Goal: Task Accomplishment & Management: Complete application form

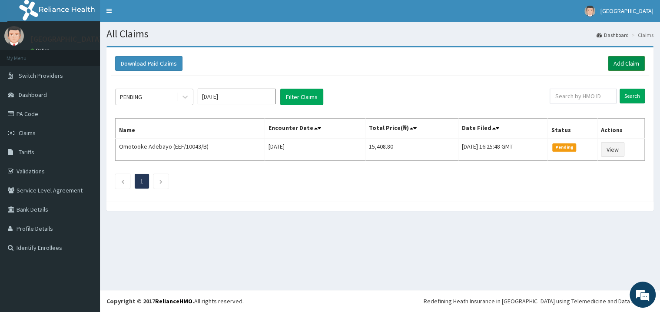
click at [623, 65] on link "Add Claim" at bounding box center [626, 63] width 37 height 15
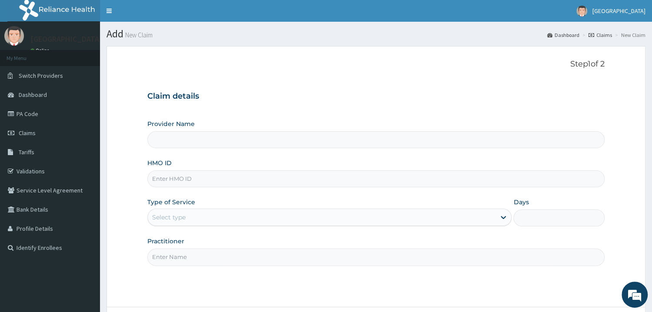
type input "Mother and Child Hospital - [GEOGRAPHIC_DATA]"
click at [197, 178] on input "HMO ID" at bounding box center [375, 178] width 457 height 17
type input "EIS/10199/B"
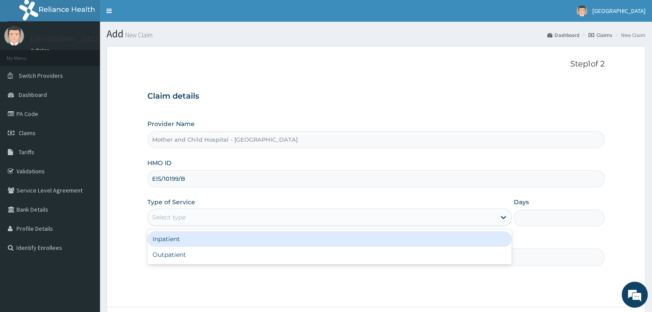
click at [168, 216] on div "Select type" at bounding box center [168, 217] width 33 height 9
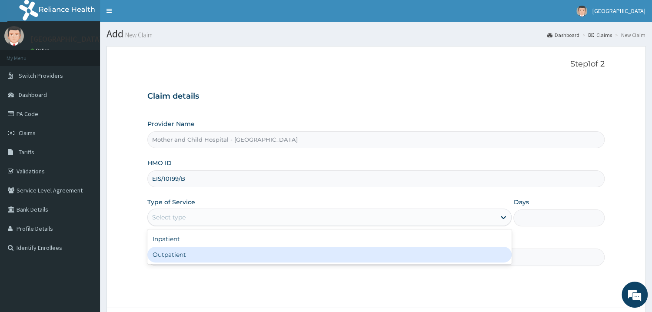
click at [162, 258] on div "Outpatient" at bounding box center [329, 255] width 365 height 16
type input "1"
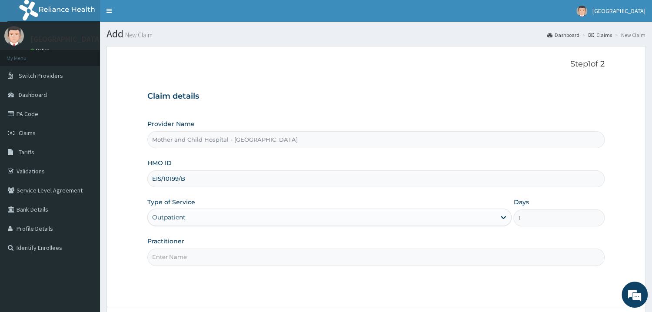
click at [168, 257] on input "Practitioner" at bounding box center [375, 257] width 457 height 17
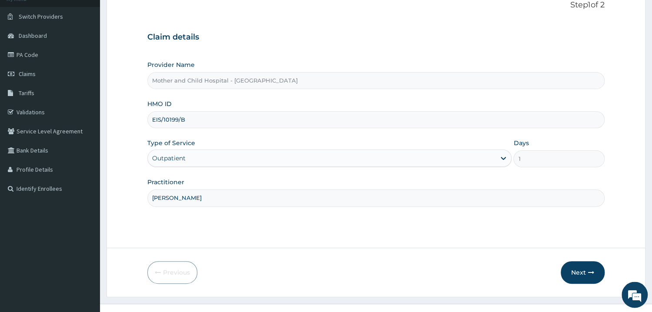
scroll to position [73, 0]
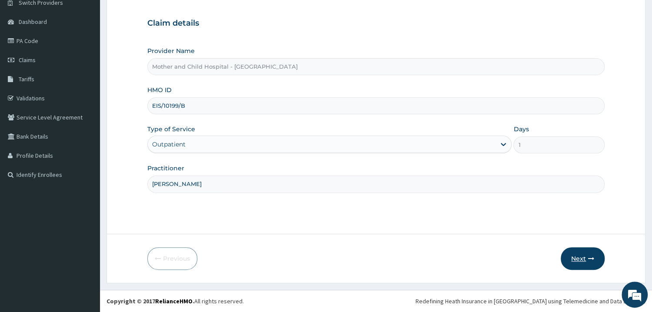
type input "[PERSON_NAME]"
click at [578, 256] on button "Next" at bounding box center [583, 258] width 44 height 23
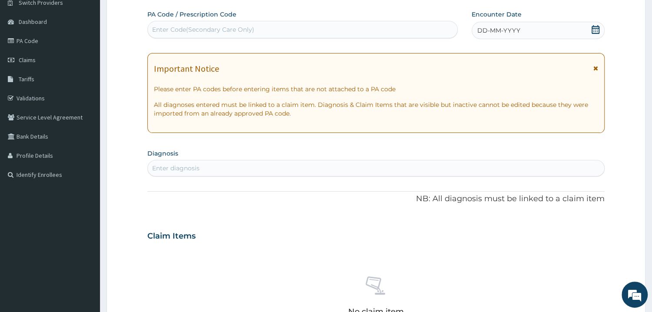
click at [229, 27] on div "Enter Code(Secondary Care Only)" at bounding box center [203, 29] width 102 height 9
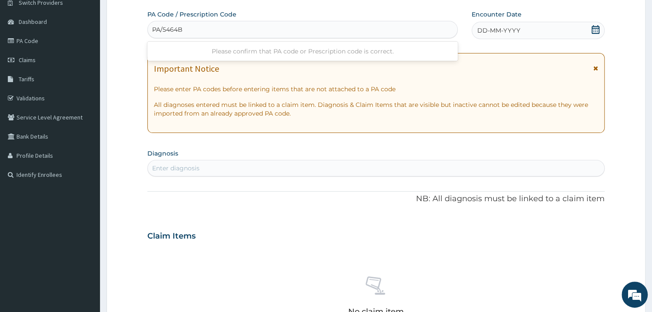
type input "PA/5464B6"
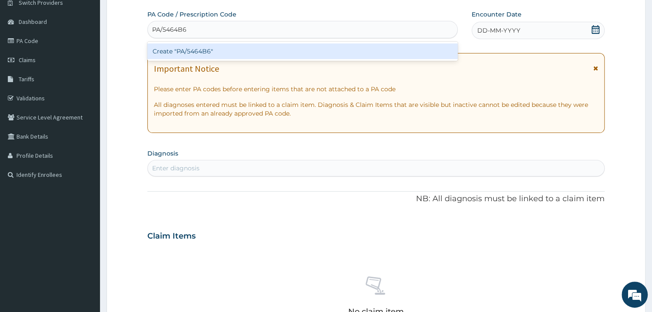
click at [200, 53] on div "Create "PA/5464B6"" at bounding box center [302, 51] width 310 height 16
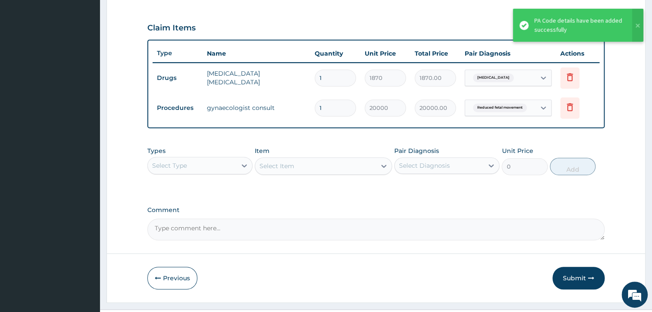
scroll to position [302, 0]
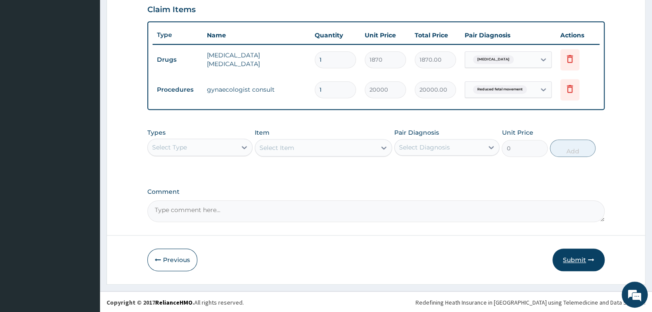
click at [579, 260] on button "Submit" at bounding box center [579, 260] width 52 height 23
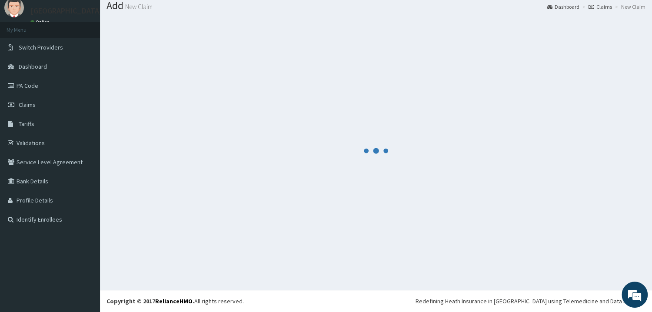
scroll to position [28, 0]
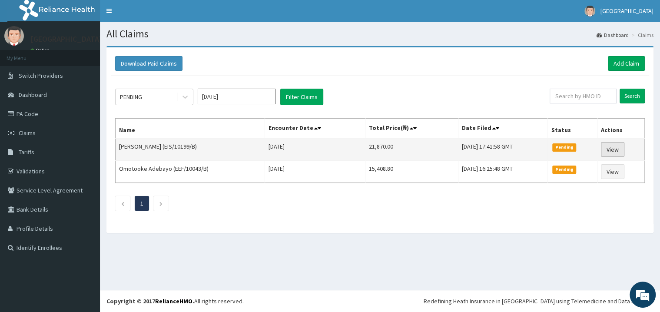
click at [614, 149] on link "View" at bounding box center [612, 149] width 23 height 15
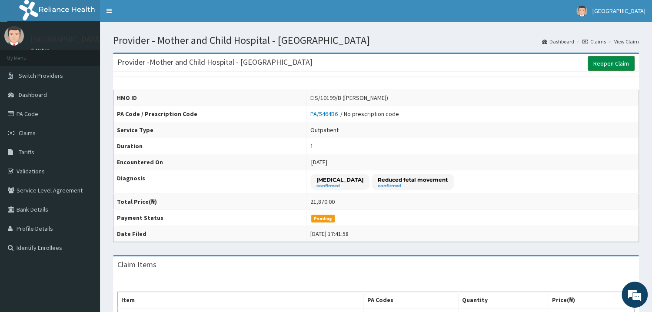
click at [603, 65] on link "Reopen Claim" at bounding box center [611, 63] width 47 height 15
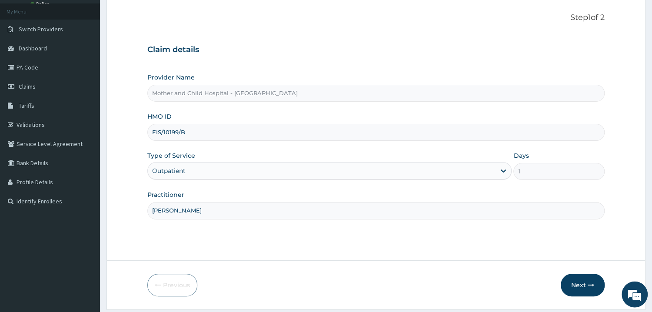
scroll to position [73, 0]
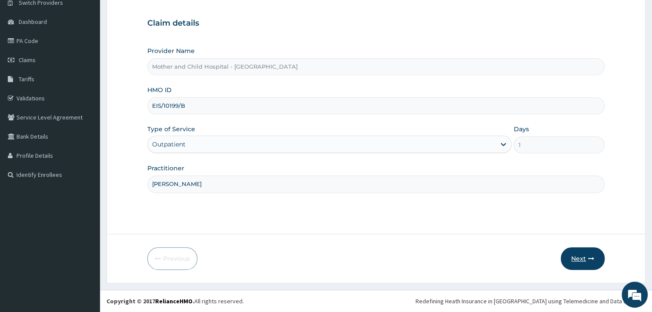
click at [576, 260] on button "Next" at bounding box center [583, 258] width 44 height 23
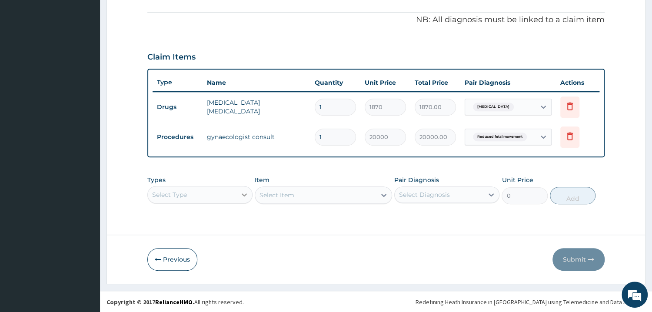
scroll to position [23, 0]
click at [239, 196] on div "Select Type" at bounding box center [199, 194] width 105 height 17
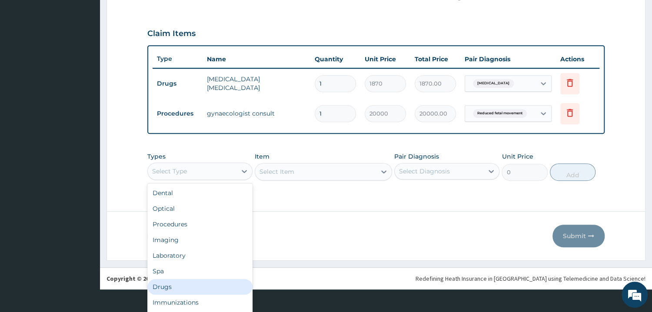
click at [150, 286] on div "Drugs" at bounding box center [199, 287] width 105 height 16
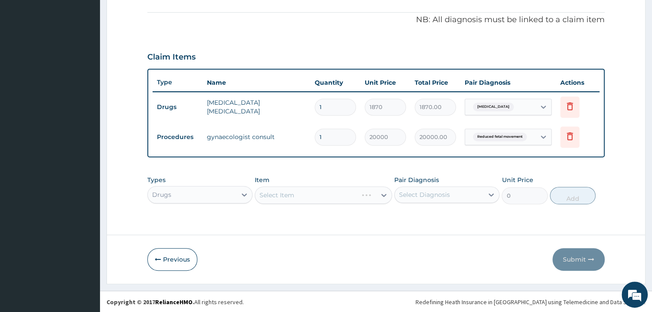
click at [294, 195] on div "Select Item" at bounding box center [323, 194] width 137 height 17
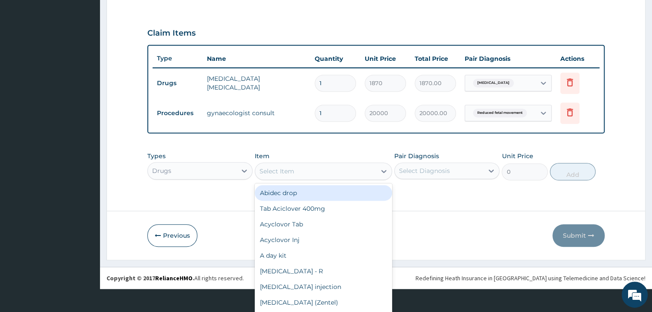
click at [303, 180] on div "option Abidec drop focused, 1 of 427. 427 results available. Use Up and Down to…" at bounding box center [323, 171] width 137 height 17
type input "FLA"
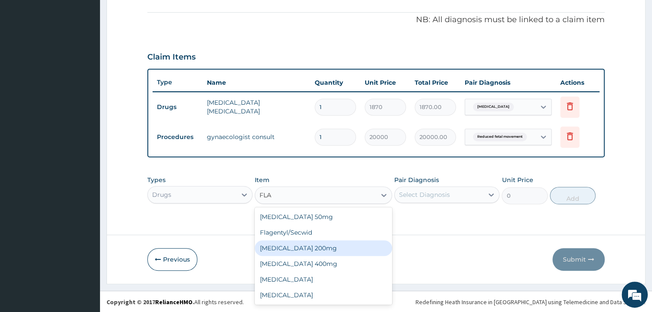
click at [287, 248] on div "[MEDICAL_DATA] 200mg" at bounding box center [323, 248] width 137 height 16
type input "60.775"
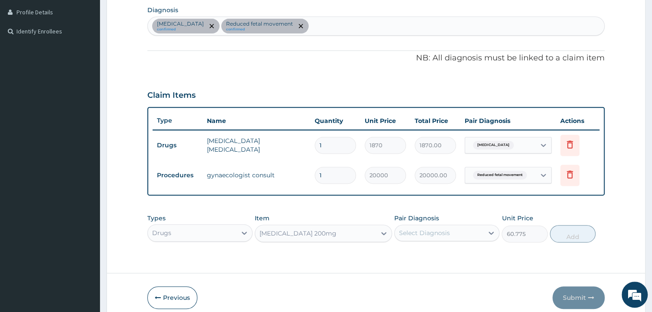
scroll to position [255, 0]
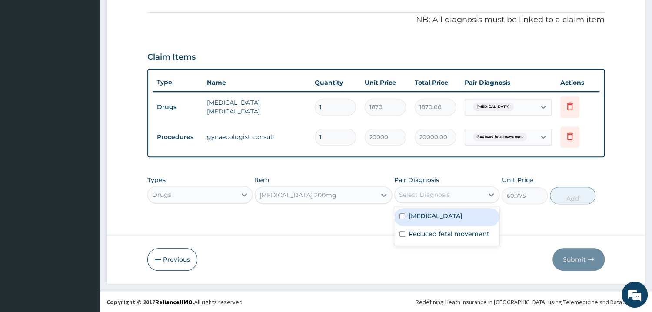
click at [421, 193] on div "Select Diagnosis" at bounding box center [424, 194] width 51 height 9
click at [405, 216] on input "checkbox" at bounding box center [403, 216] width 6 height 6
checkbox input "true"
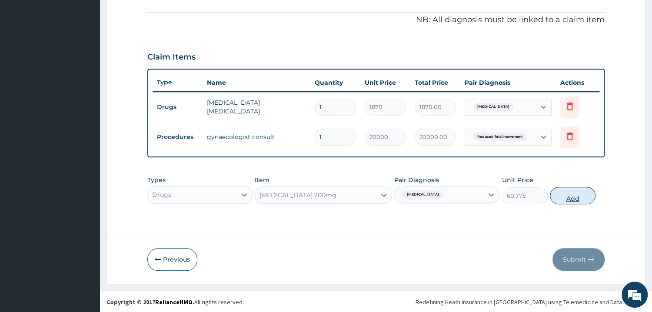
click at [573, 196] on button "Add" at bounding box center [573, 195] width 46 height 17
type input "0"
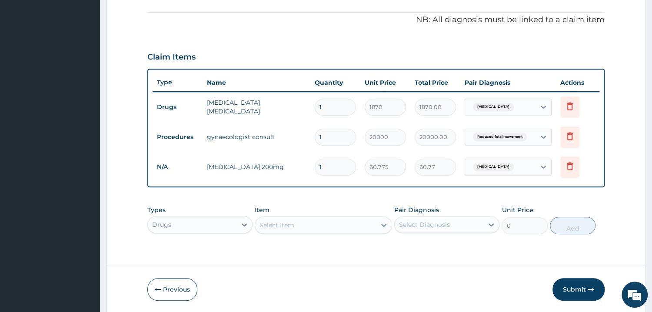
type input "0.00"
type input "2"
type input "121.55"
type input "28"
type input "1701.70"
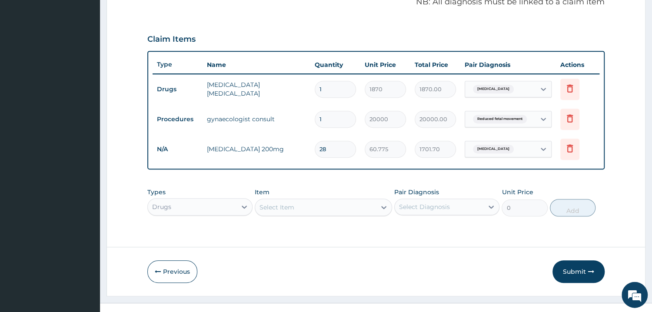
scroll to position [285, 0]
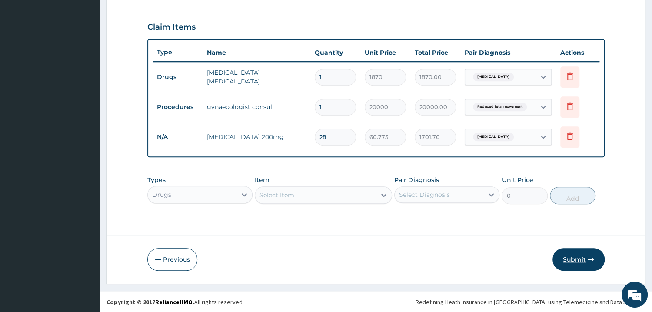
type input "28"
click at [573, 260] on button "Submit" at bounding box center [579, 259] width 52 height 23
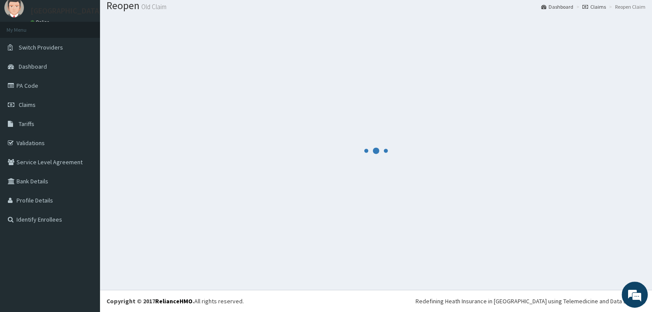
scroll to position [28, 0]
